Goal: Navigation & Orientation: Find specific page/section

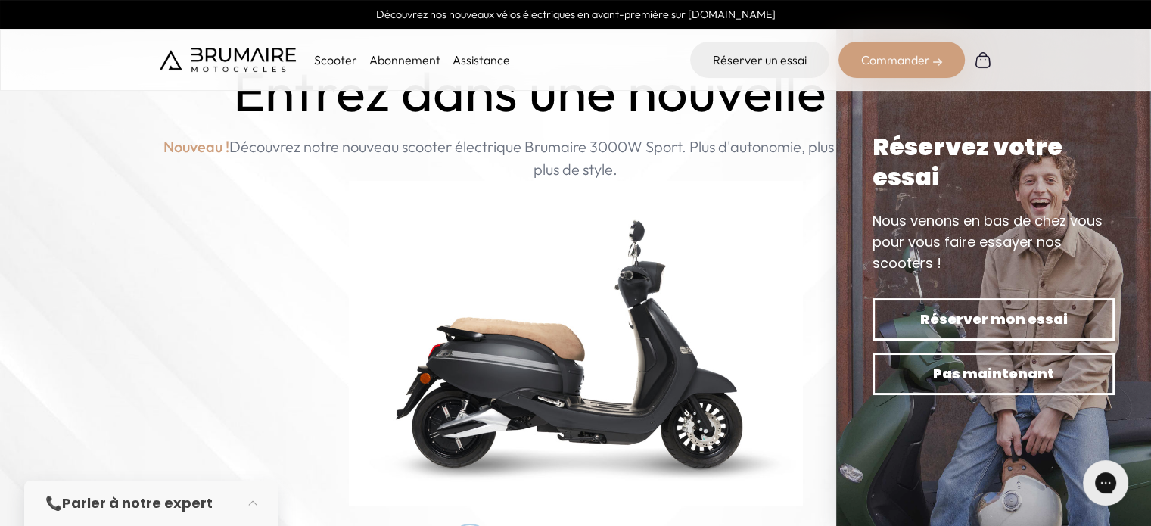
scroll to position [65, 0]
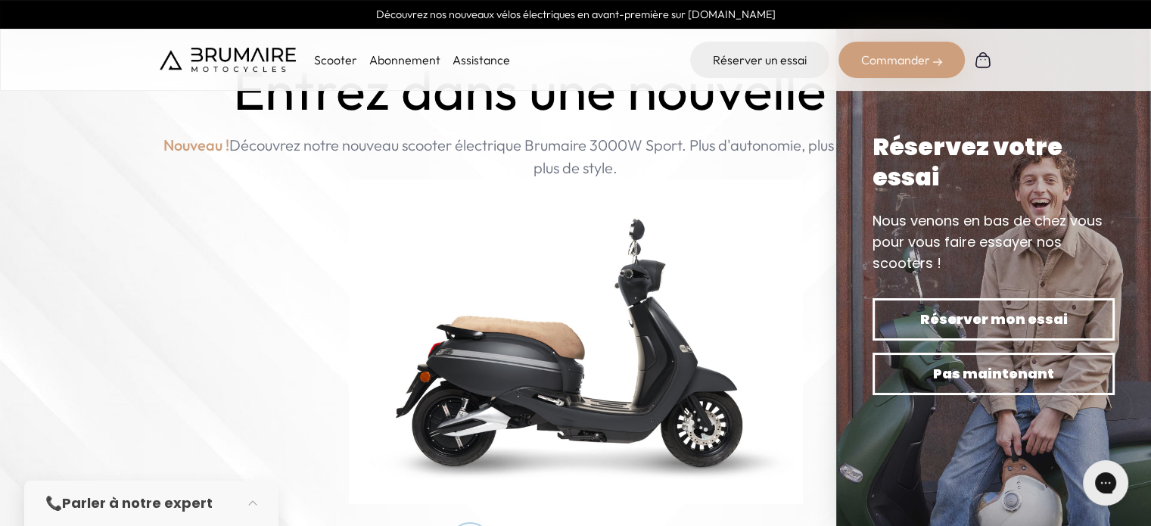
click at [330, 61] on p "Scooter" at bounding box center [335, 60] width 43 height 18
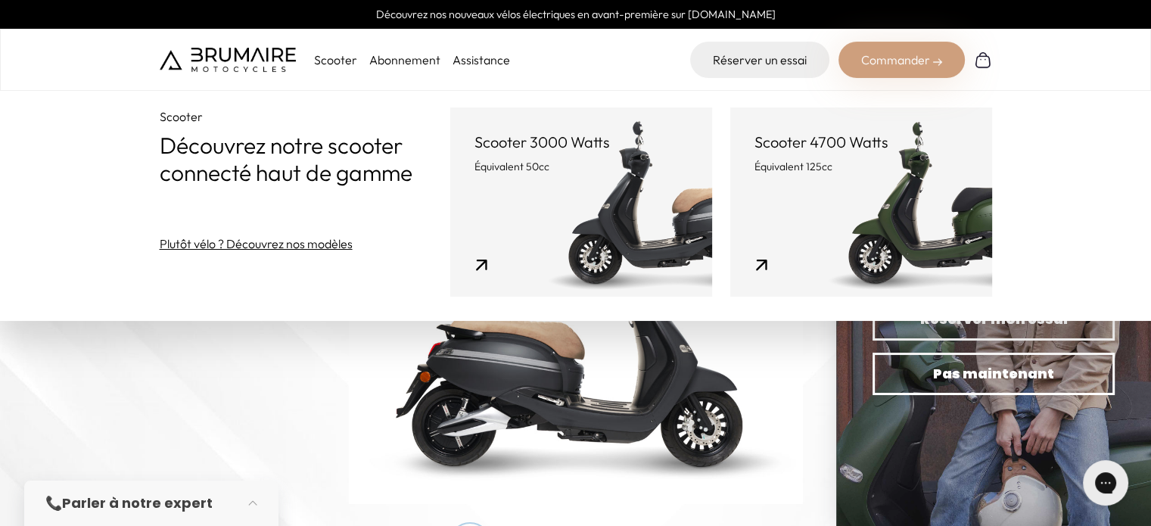
click at [500, 161] on p "Équivalent 50cc" at bounding box center [581, 166] width 213 height 15
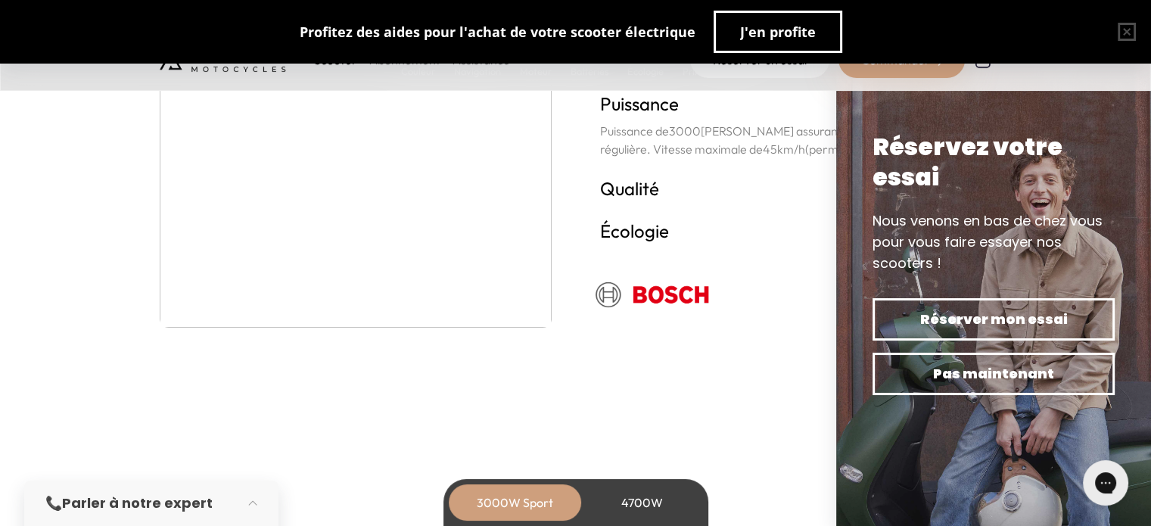
scroll to position [2776, 0]
click at [1135, 117] on img at bounding box center [993, 263] width 315 height 526
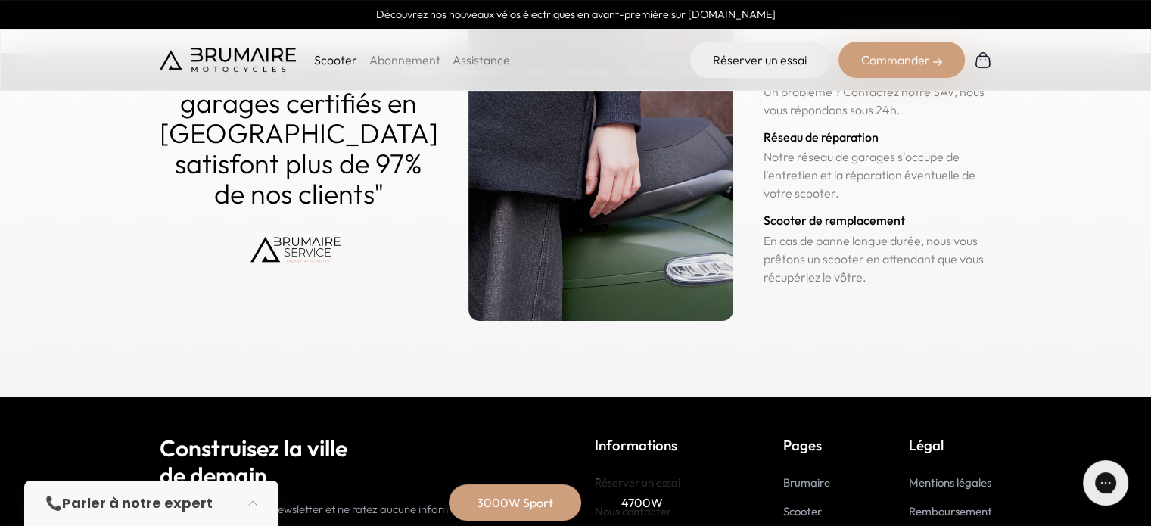
scroll to position [7457, 0]
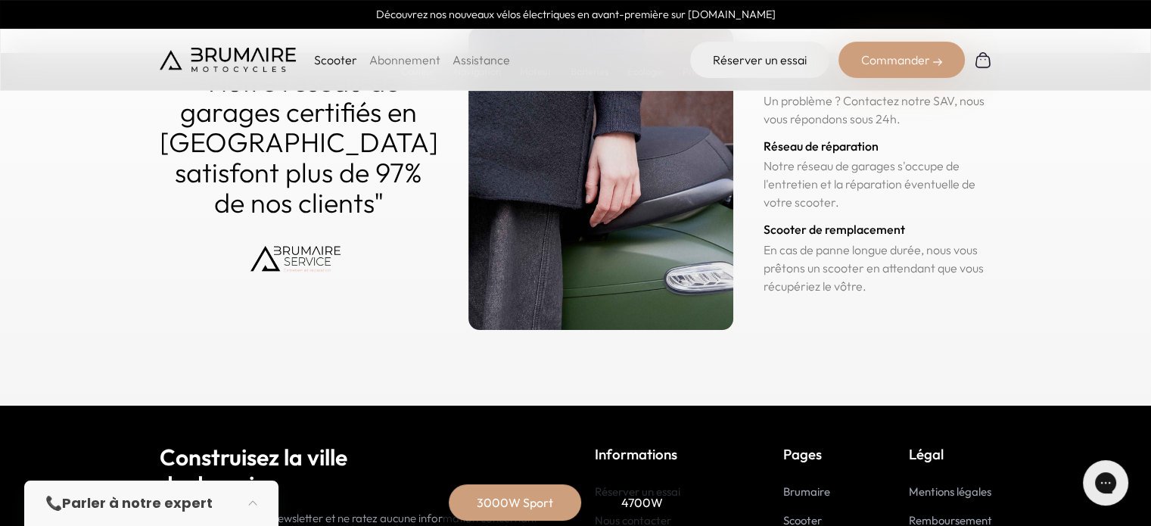
click at [400, 54] on link "Abonnement" at bounding box center [404, 59] width 71 height 15
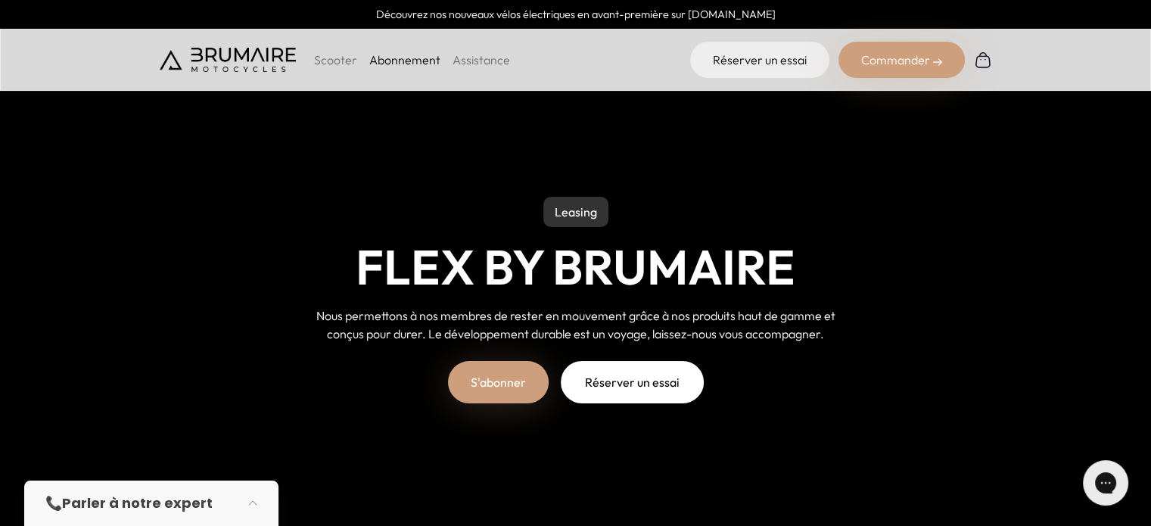
click at [475, 63] on link "Assistance" at bounding box center [482, 59] width 58 height 15
click at [481, 60] on link "Assistance" at bounding box center [482, 59] width 58 height 15
